Goal: Book appointment/travel/reservation

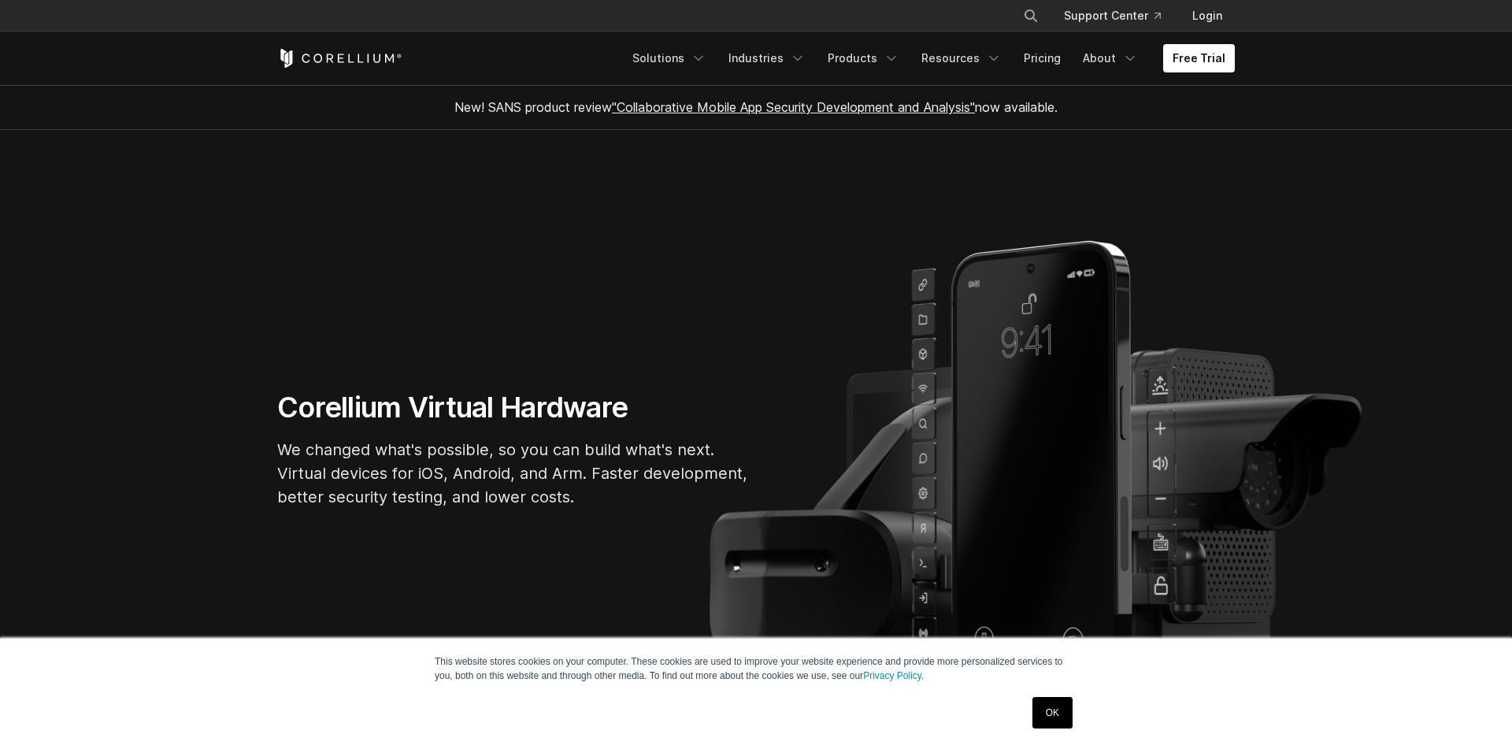
scroll to position [582, 0]
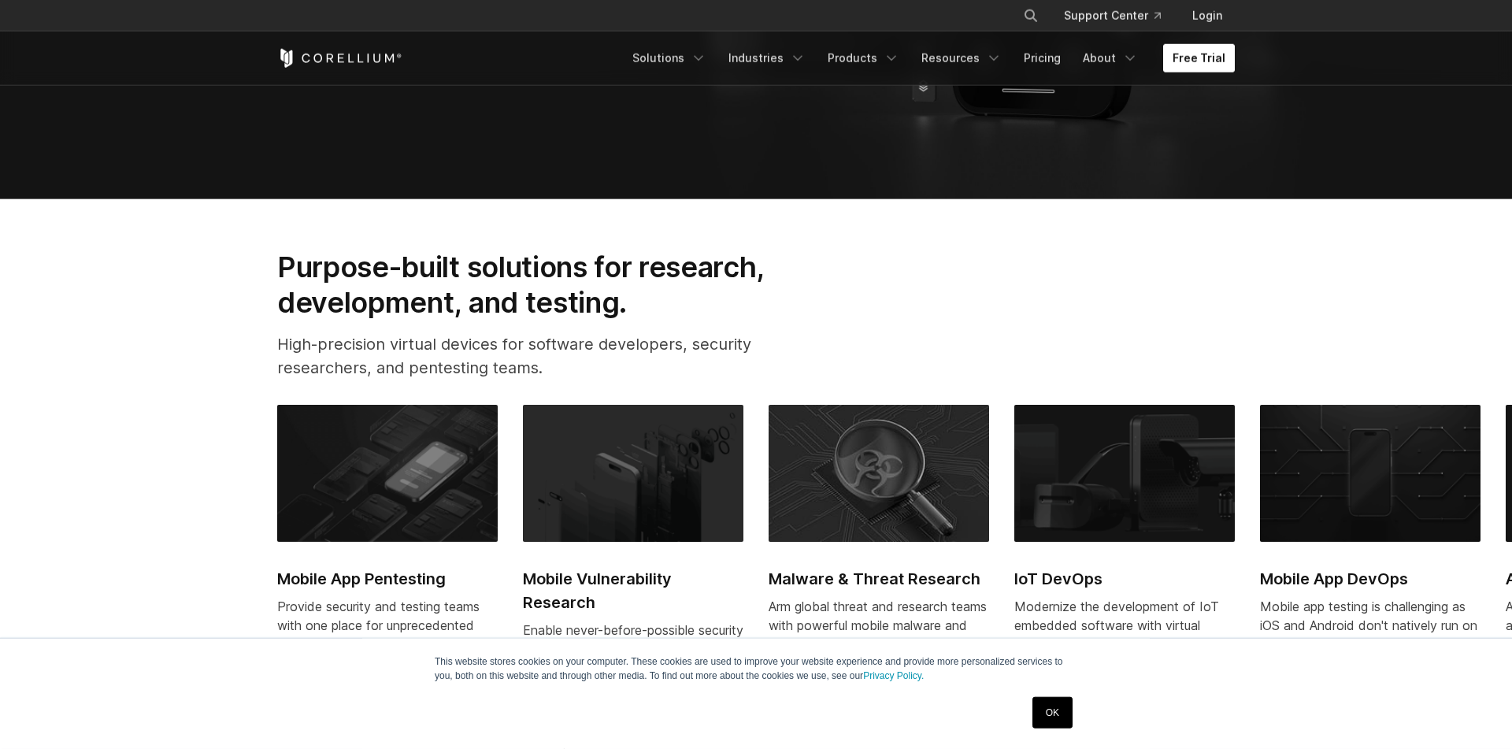
click at [1191, 59] on link "Free Trial" at bounding box center [1199, 58] width 72 height 28
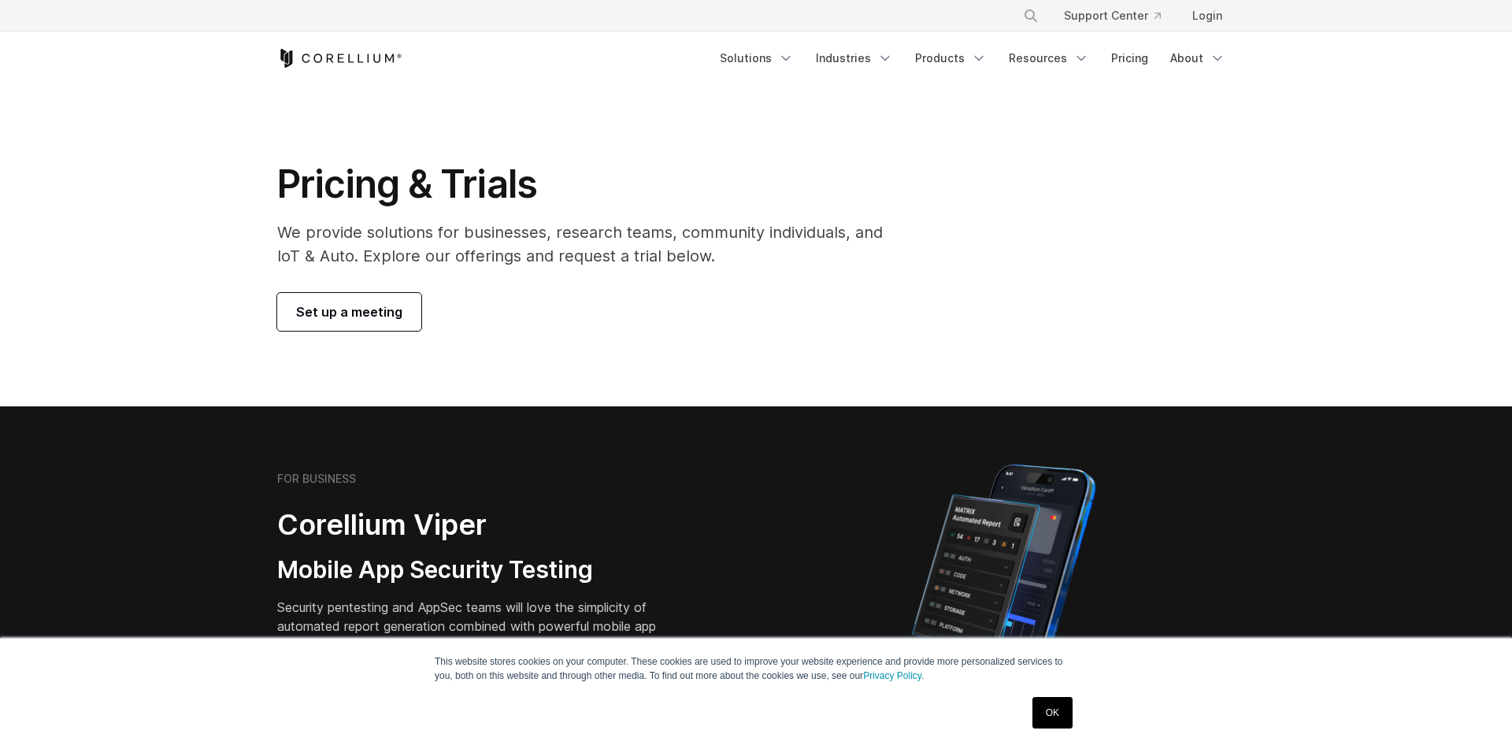
click at [363, 316] on span "Set up a meeting" at bounding box center [349, 311] width 106 height 19
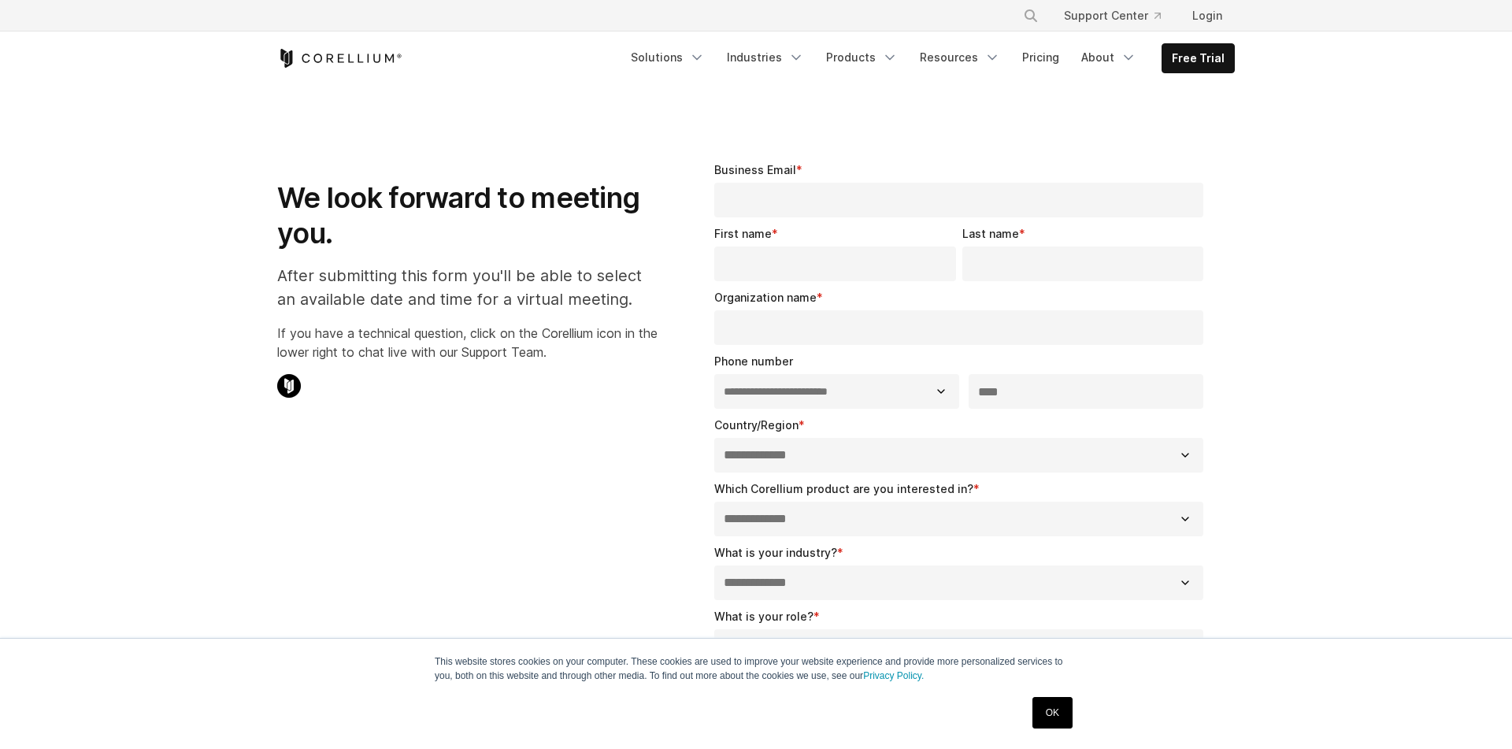
select select "**"
